Goal: Task Accomplishment & Management: Manage account settings

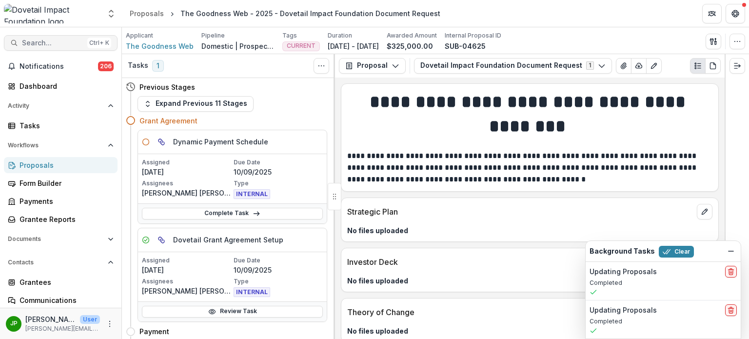
click at [33, 43] on span "Search..." at bounding box center [52, 43] width 61 height 8
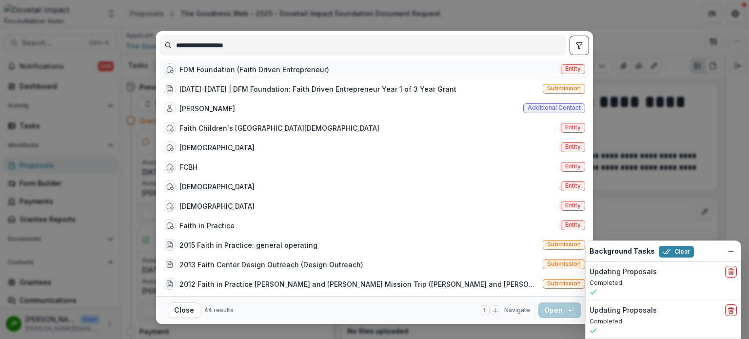
type input "**********"
click at [209, 75] on div "FDM Foundation (Faith Driven Entrepreneur)" at bounding box center [254, 69] width 150 height 10
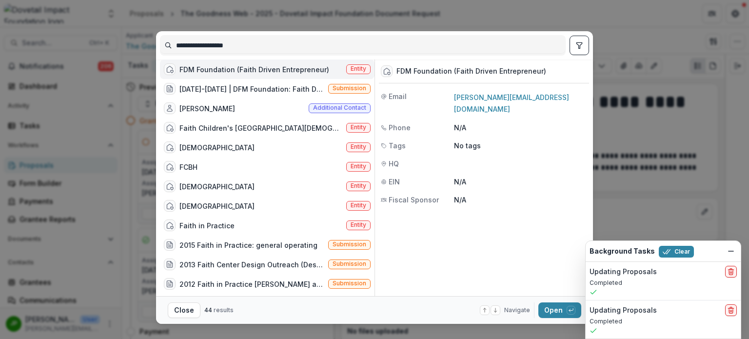
click at [274, 68] on div "FDM Foundation (Faith Driven Entrepreneur)" at bounding box center [254, 69] width 150 height 10
click at [274, 68] on div "FDM Foundation (Faith Driven Entrepreneur) Entity [DATE]-[DATE] | DFM Foundatio…" at bounding box center [267, 177] width 214 height 236
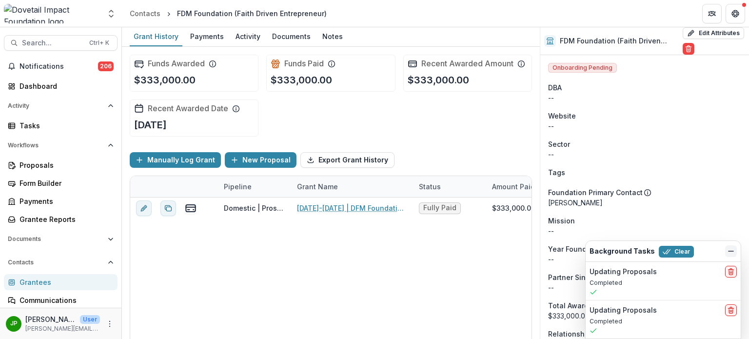
click at [727, 255] on icon "Dismiss" at bounding box center [731, 251] width 8 height 8
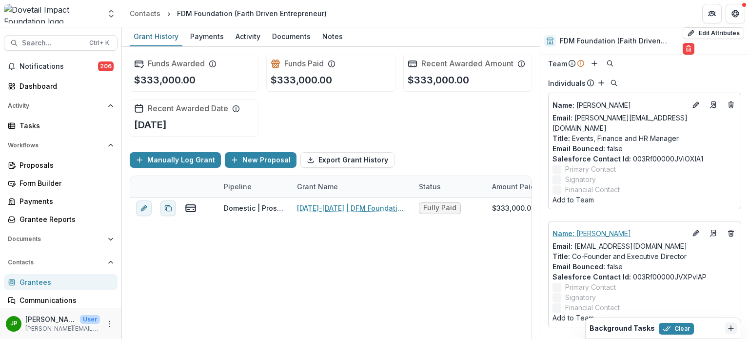
scroll to position [1130, 0]
click at [572, 316] on button "Add to Team" at bounding box center [572, 317] width 41 height 10
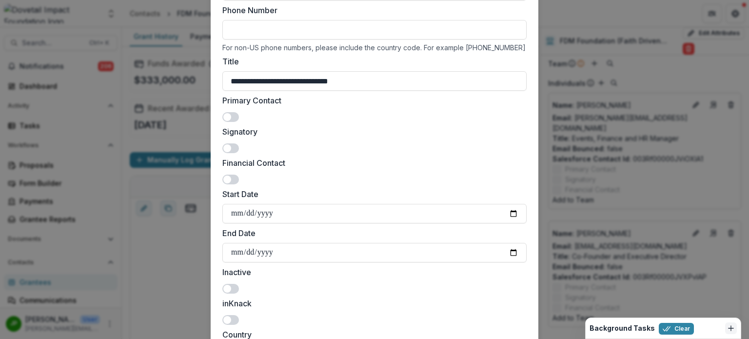
scroll to position [146, 0]
click at [237, 117] on div "Primary Contact" at bounding box center [374, 107] width 304 height 27
click at [228, 119] on span at bounding box center [230, 117] width 17 height 10
click at [229, 146] on span at bounding box center [227, 148] width 8 height 8
click at [234, 182] on span at bounding box center [230, 179] width 17 height 10
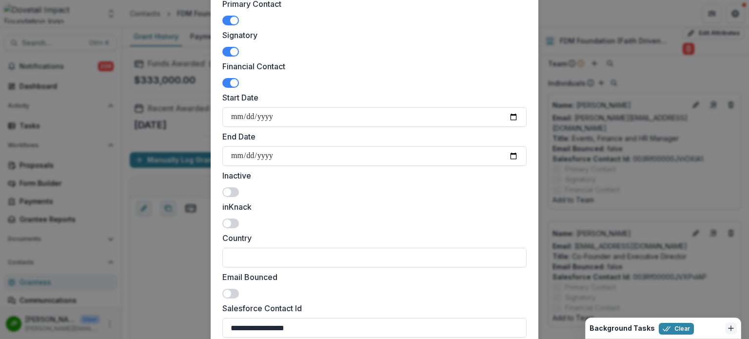
scroll to position [195, 0]
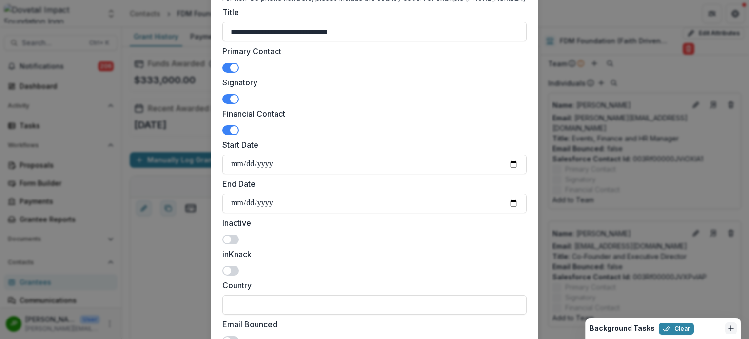
click at [225, 130] on span at bounding box center [230, 130] width 17 height 10
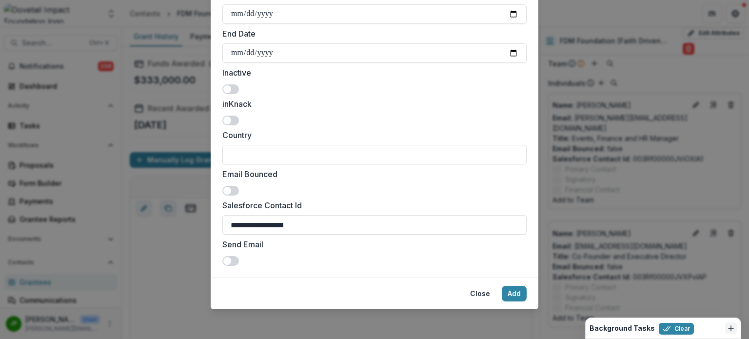
scroll to position [346, 0]
click at [513, 292] on button "Add" at bounding box center [514, 293] width 25 height 16
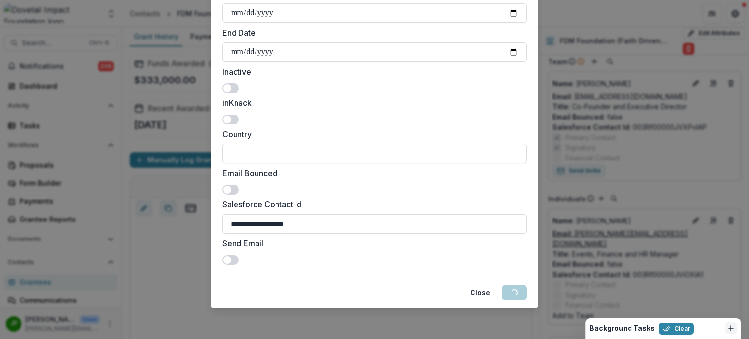
scroll to position [1128, 0]
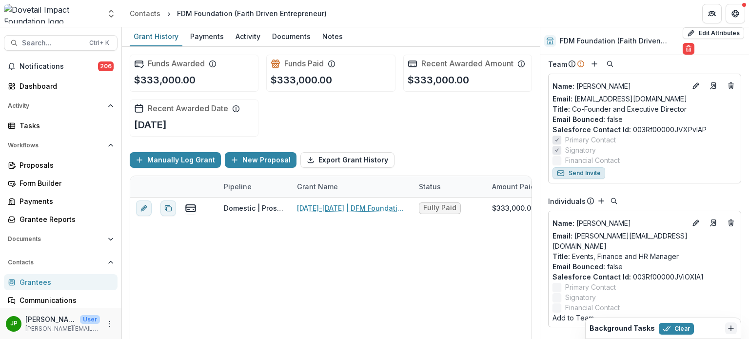
click at [590, 179] on button "Send Invite" at bounding box center [578, 173] width 53 height 12
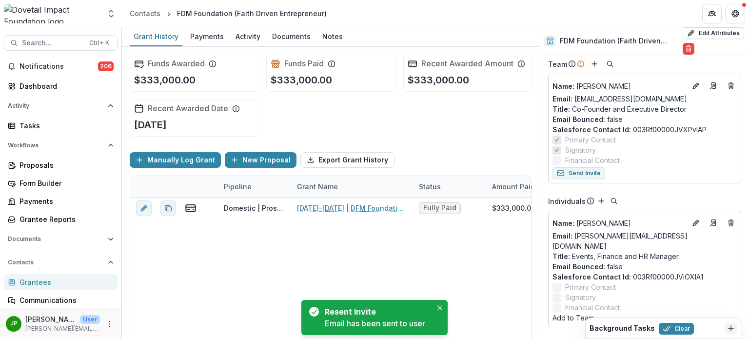
scroll to position [1128, 0]
click at [586, 317] on div "Background Tasks Clear Updating Proposals Completed Updating Proposals Completed" at bounding box center [663, 327] width 156 height 21
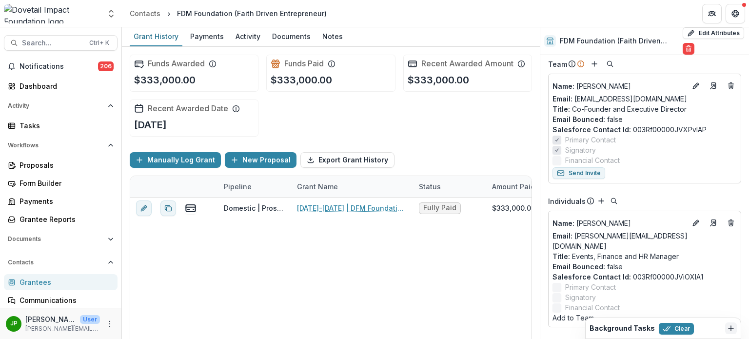
click at [573, 319] on button "Add to Team" at bounding box center [572, 317] width 41 height 10
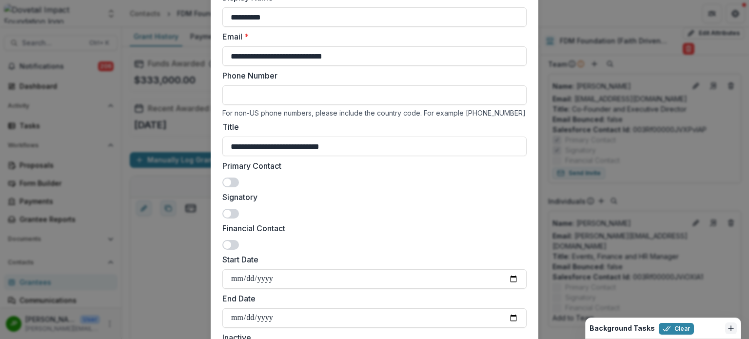
scroll to position [97, 0]
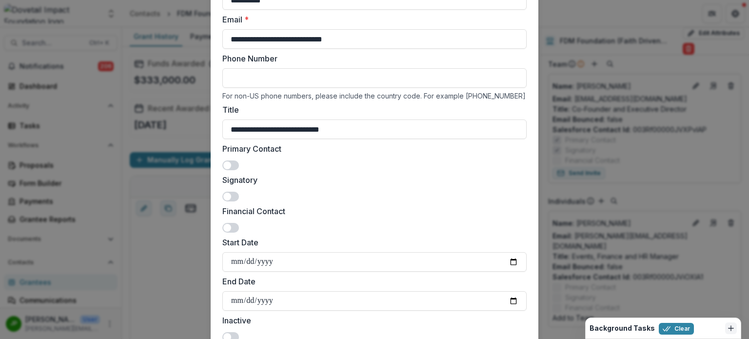
click at [232, 227] on span at bounding box center [230, 228] width 17 height 10
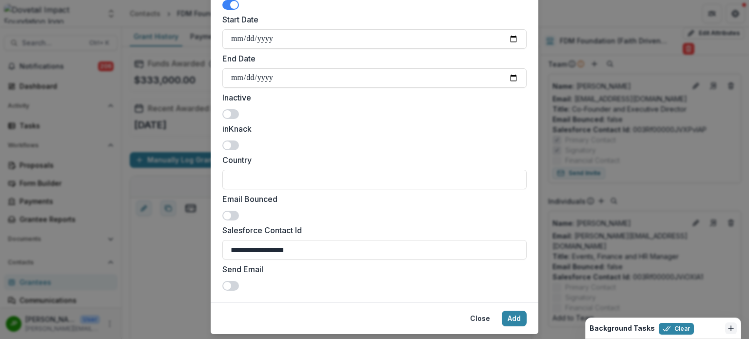
scroll to position [346, 0]
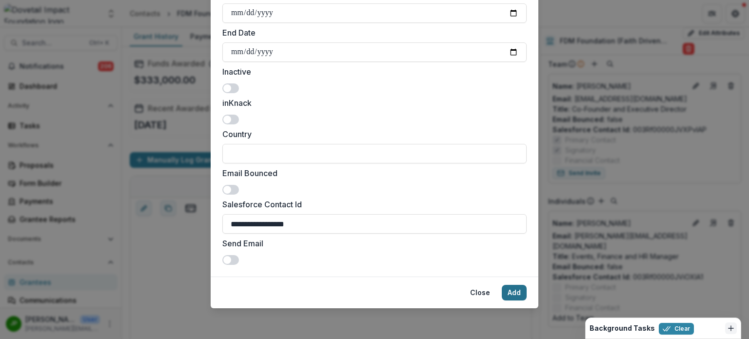
click at [513, 294] on button "Add" at bounding box center [514, 293] width 25 height 16
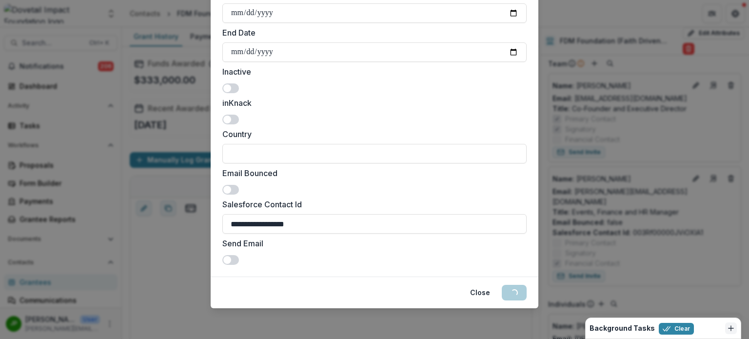
scroll to position [1106, 0]
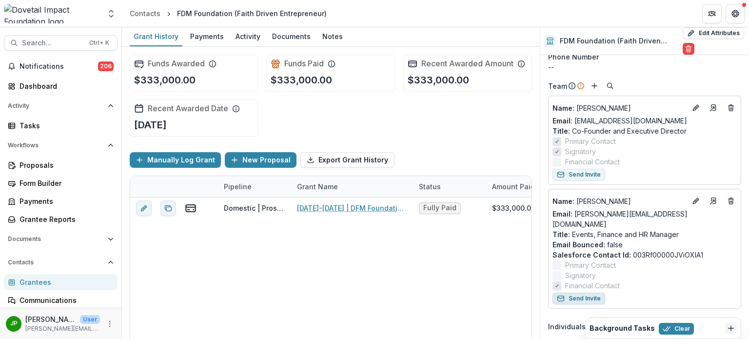
click at [587, 300] on button "Send Invite" at bounding box center [578, 298] width 53 height 12
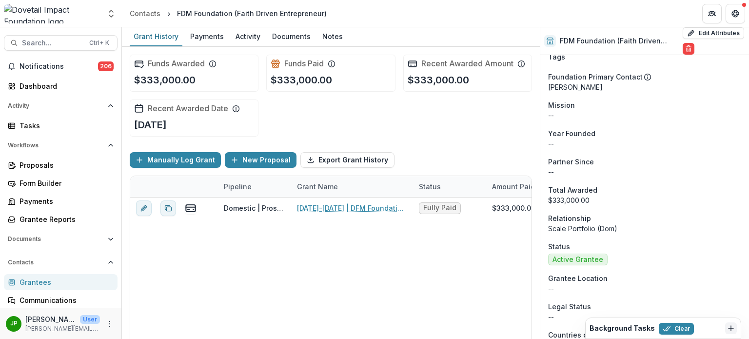
scroll to position [0, 0]
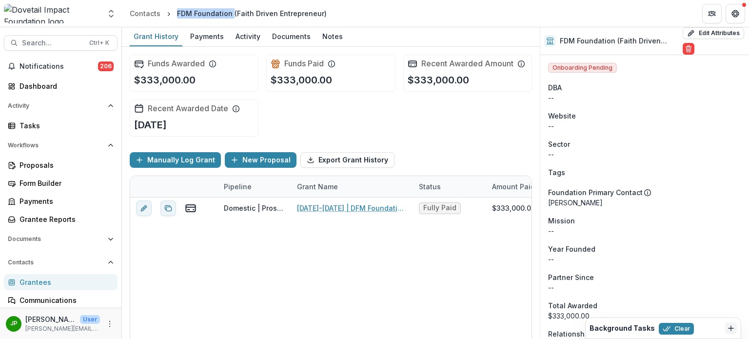
drag, startPoint x: 190, startPoint y: 12, endPoint x: 231, endPoint y: 9, distance: 41.0
click at [231, 9] on div "FDM Foundation (Faith Driven Entrepreneur)" at bounding box center [251, 13] width 157 height 14
copy div "FDM Foundation"
click at [701, 31] on button "Edit Attributes" at bounding box center [712, 33] width 61 height 12
select select
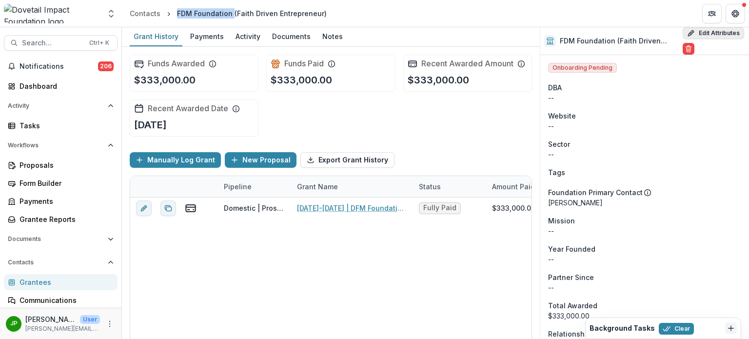
select select "**********"
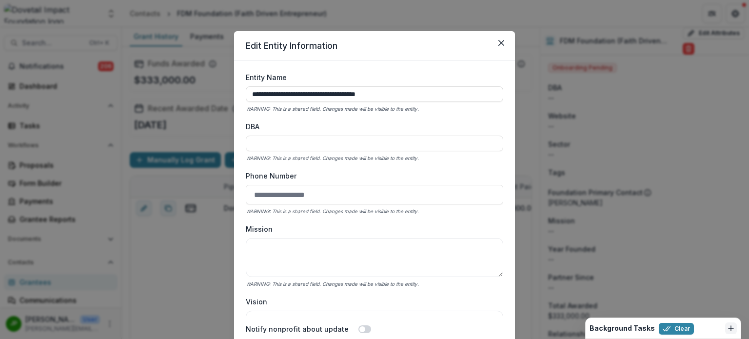
drag, startPoint x: 255, startPoint y: 142, endPoint x: 287, endPoint y: 151, distance: 32.5
click at [255, 142] on input "DBA" at bounding box center [374, 144] width 257 height 16
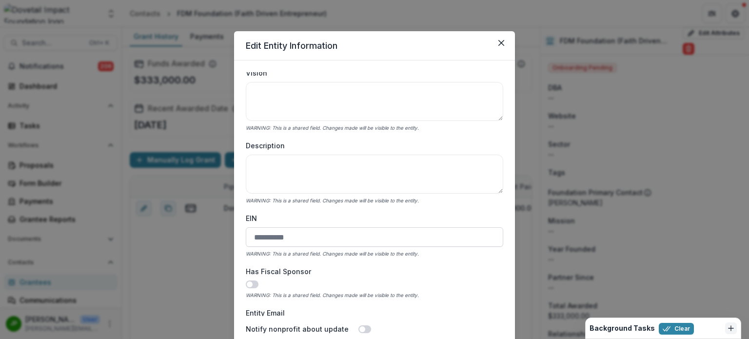
scroll to position [244, 0]
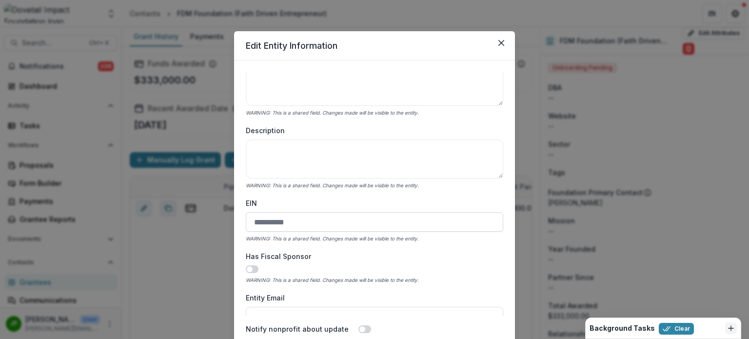
type input "**********"
click at [287, 230] on input "EIN" at bounding box center [374, 221] width 257 height 19
paste input "**********"
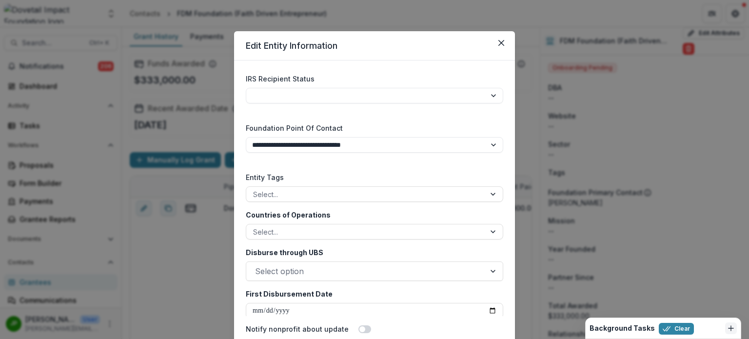
scroll to position [1560, 0]
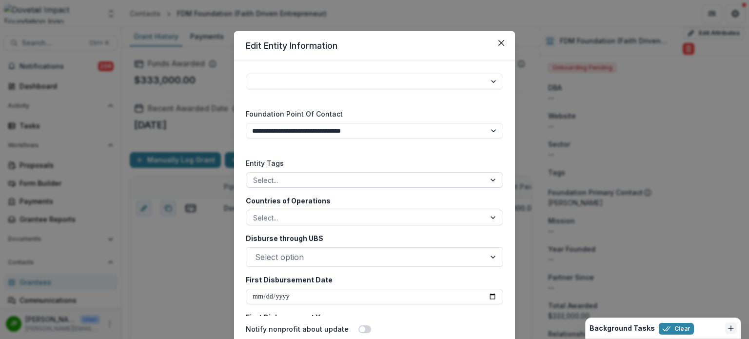
type input "**********"
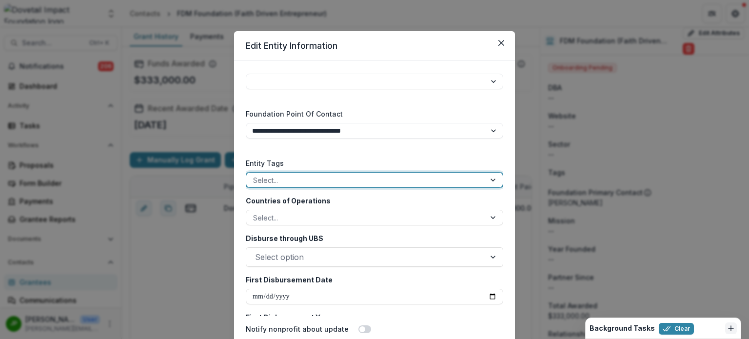
click at [312, 181] on div at bounding box center [365, 180] width 225 height 12
click at [315, 214] on div at bounding box center [365, 218] width 225 height 12
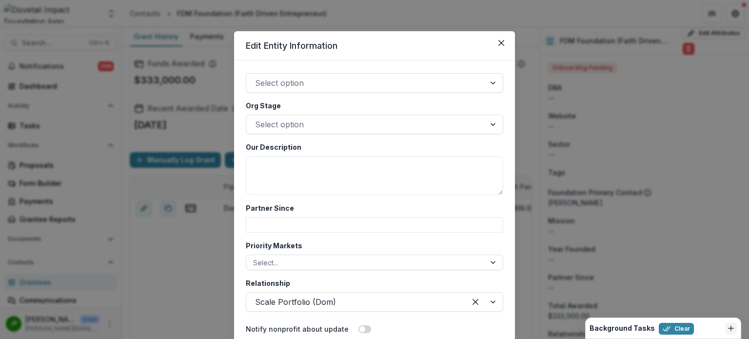
scroll to position [1852, 0]
click at [318, 217] on input "Partner Since" at bounding box center [374, 223] width 257 height 16
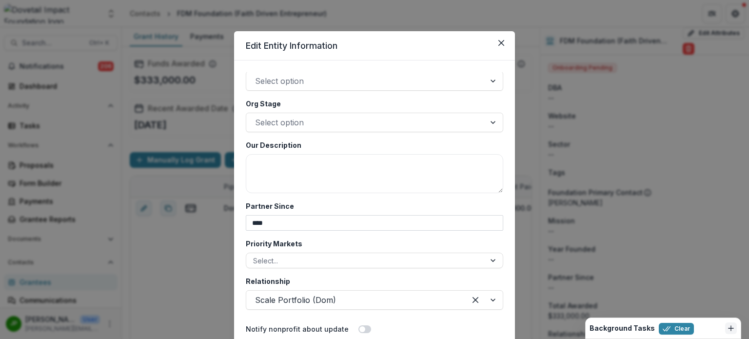
type input "****"
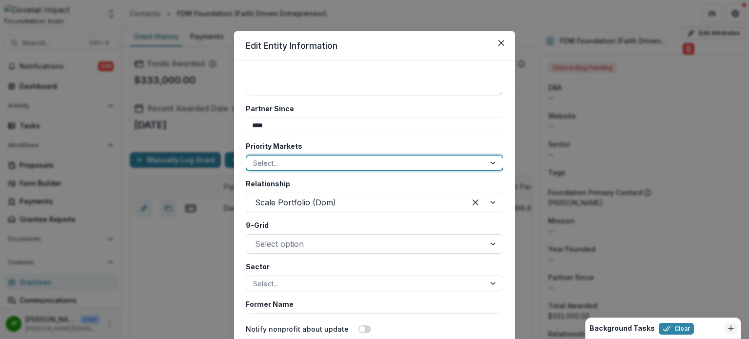
scroll to position [2047, 0]
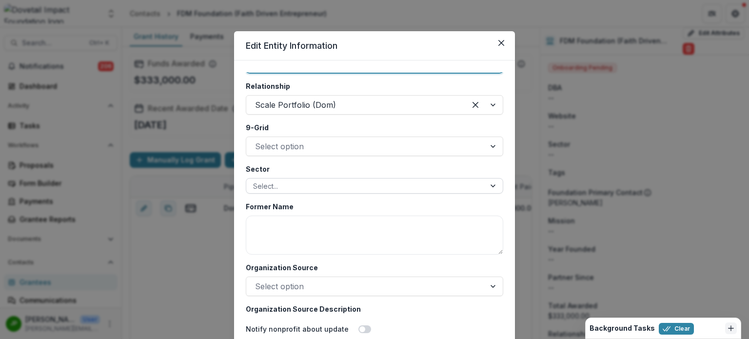
click at [301, 193] on div "Select..." at bounding box center [365, 186] width 239 height 14
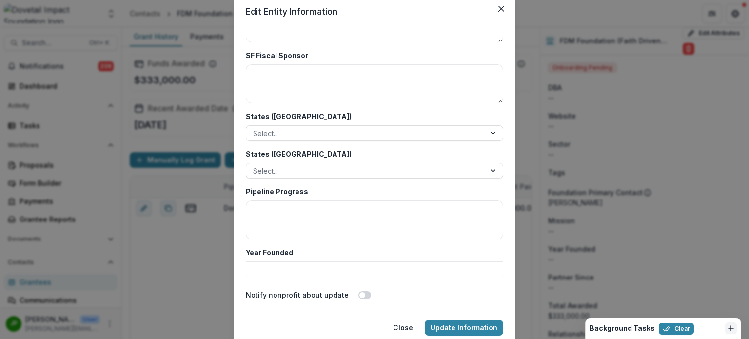
scroll to position [69, 0]
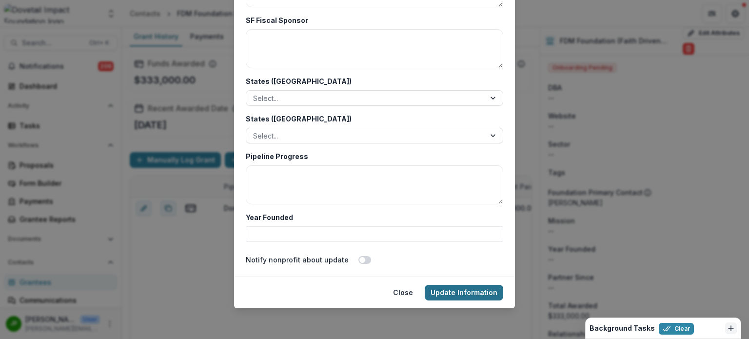
click at [460, 286] on button "Update Information" at bounding box center [464, 293] width 78 height 16
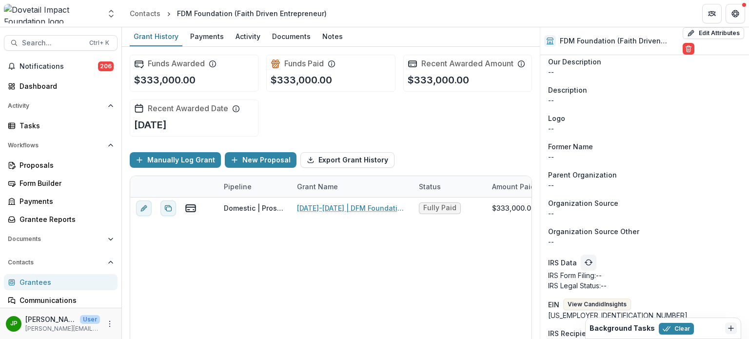
scroll to position [682, 0]
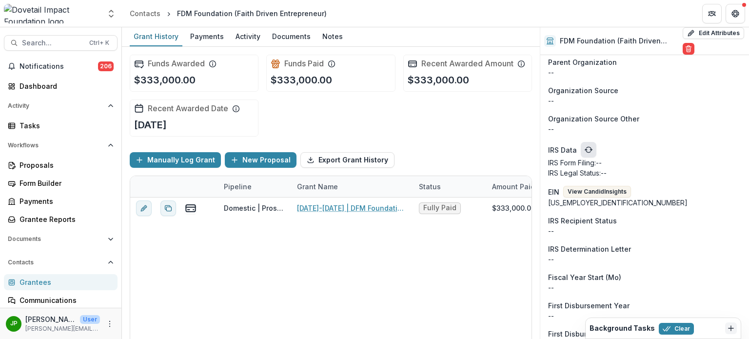
click at [588, 145] on button "refresh" at bounding box center [589, 150] width 16 height 16
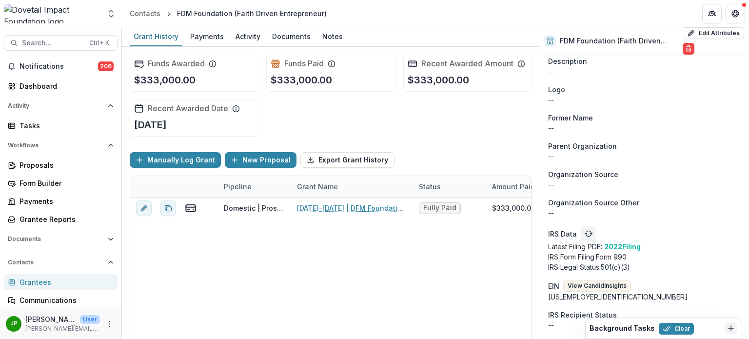
scroll to position [731, 0]
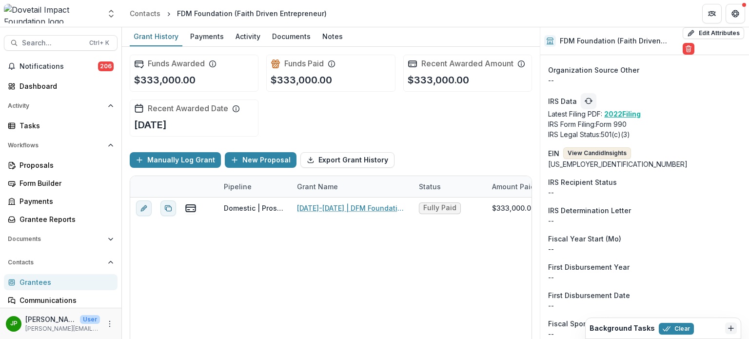
click at [602, 148] on button "View Candid Insights" at bounding box center [597, 153] width 68 height 12
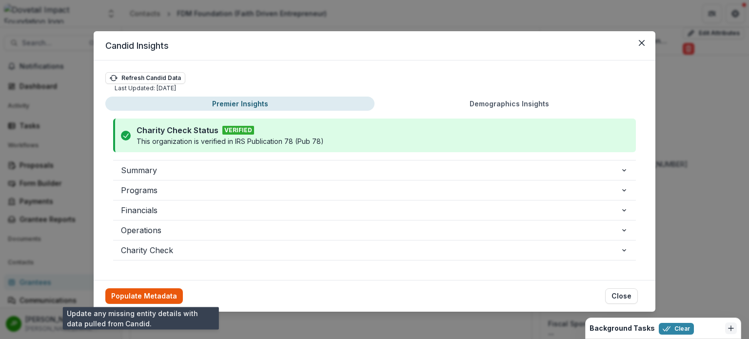
click at [163, 296] on button "Populate Metadata" at bounding box center [144, 296] width 78 height 16
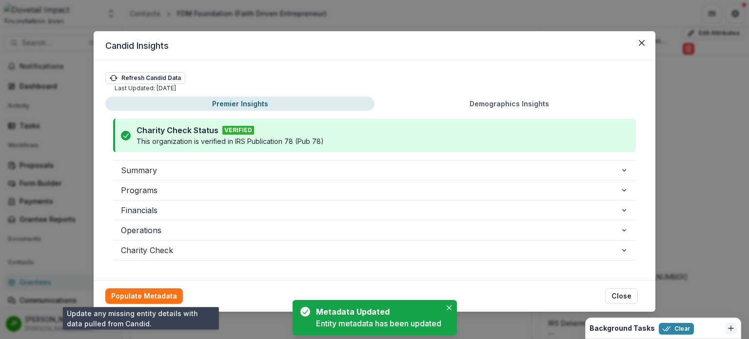
scroll to position [854, 0]
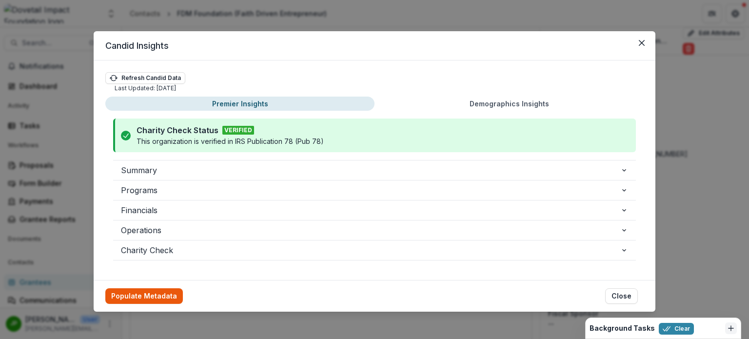
click at [161, 296] on button "Populate Metadata" at bounding box center [144, 296] width 78 height 16
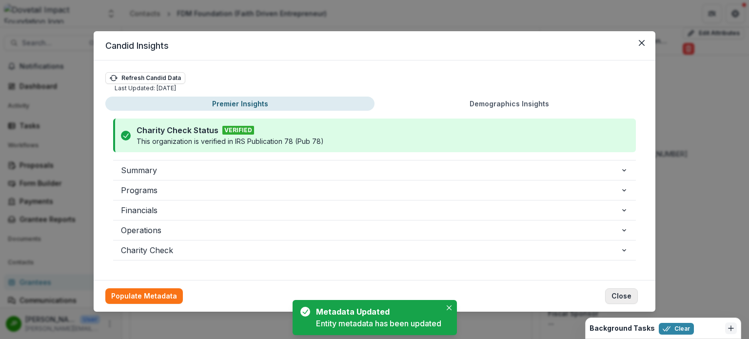
click at [623, 296] on button "Close" at bounding box center [621, 296] width 33 height 16
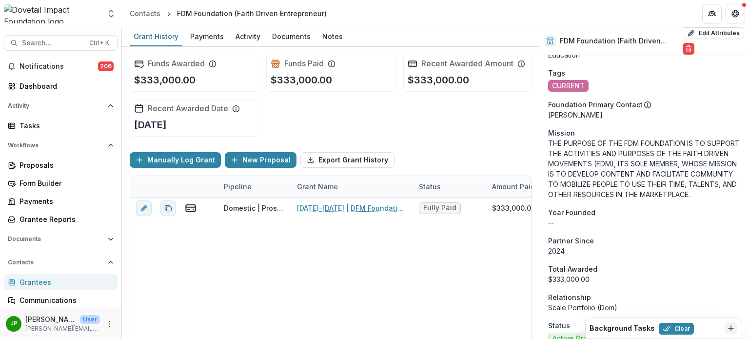
scroll to position [0, 0]
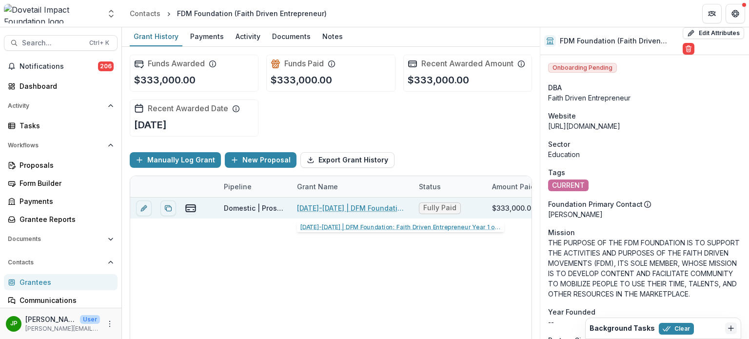
click at [355, 203] on link "[DATE]-[DATE] | DFM Foundation: Faith Driven Entrepreneur Year 1 of 3 Year Grant" at bounding box center [352, 208] width 110 height 10
